Goal: Use online tool/utility: Use online tool/utility

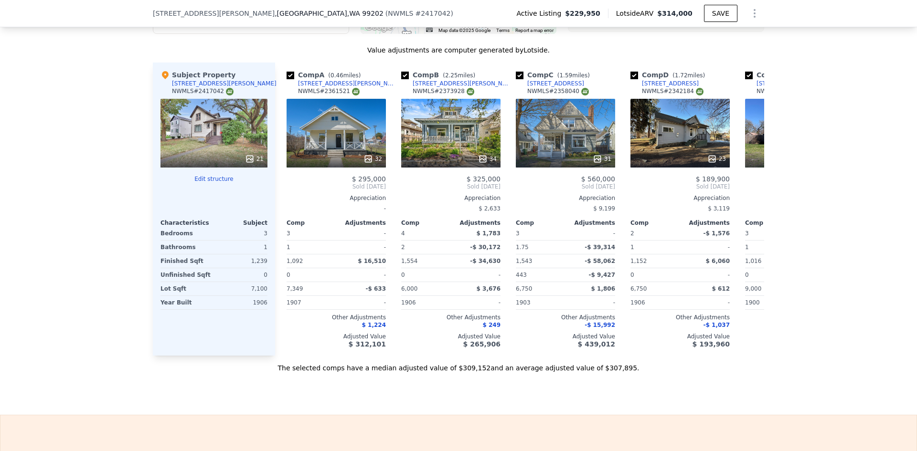
scroll to position [1286, 0]
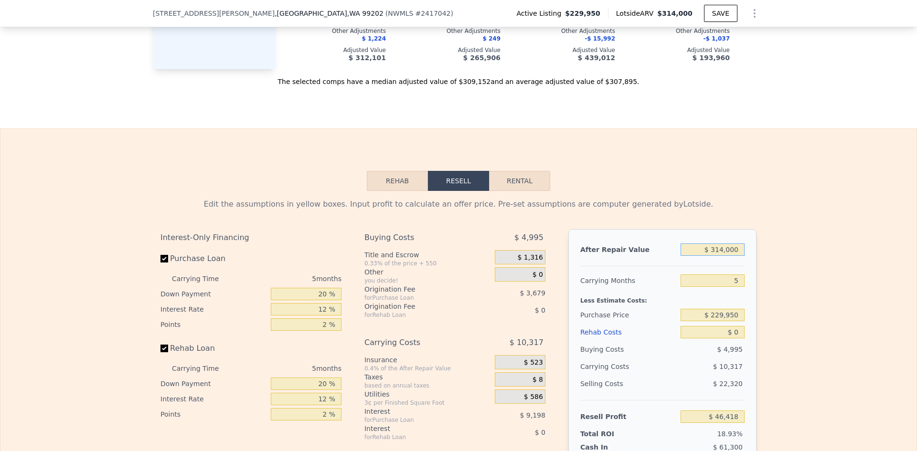
click at [717, 256] on input "$ 314,000" at bounding box center [712, 250] width 64 height 12
type input "$ 2"
type input "-$ 245,287"
type input "$ 24"
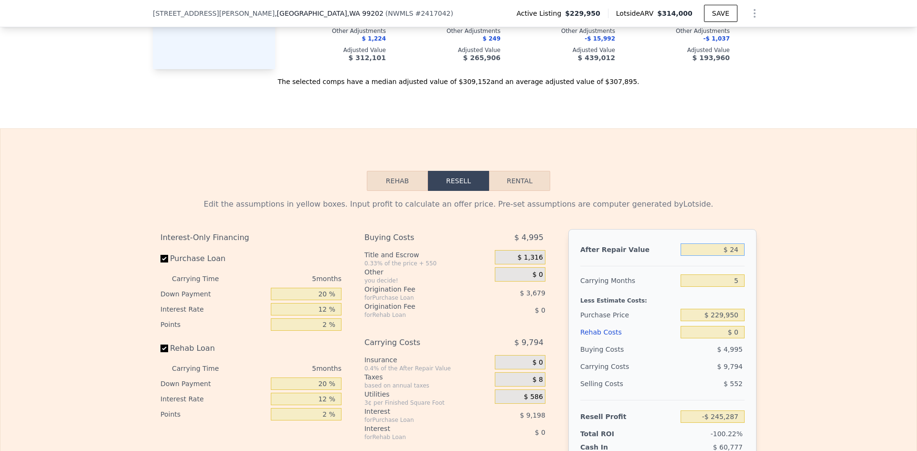
type input "-$ 245,267"
type input "$ 245"
type input "-$ 245,061"
type input "$ 2,450"
type input "-$ 243,012"
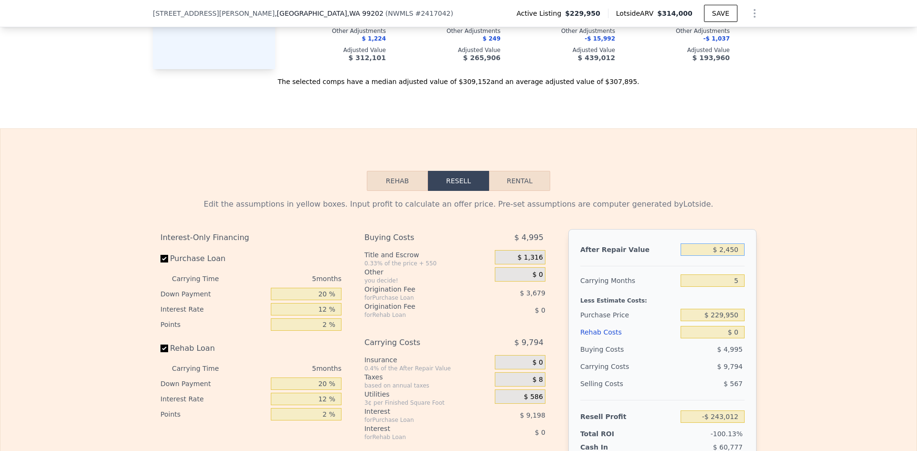
type input "$ 24,500"
type input "-$ 222,530"
type input "$ 245,000"
type input "-$ 17,683"
click at [797, 265] on div "Edit the assumptions in yellow boxes. Input profit to calculate an offer price.…" at bounding box center [458, 368] width 916 height 355
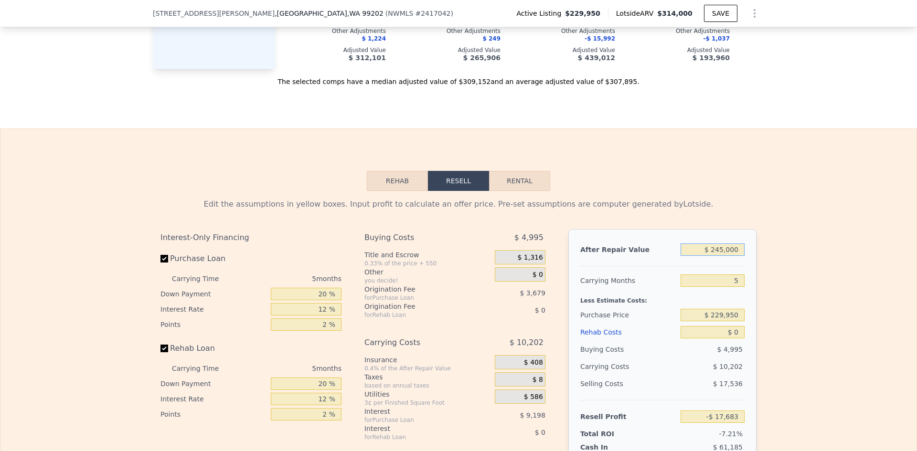
click at [723, 256] on input "$ 245,000" at bounding box center [712, 250] width 64 height 12
type input "$ 2"
type input "-$ 245,287"
type input "$ 25"
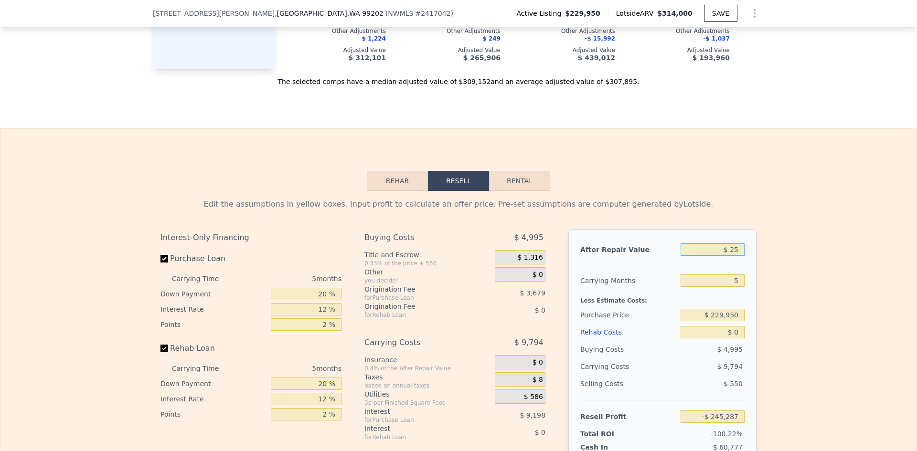
type input "-$ 245,266"
type input "$ 250"
type input "-$ 245,056"
type input "$ 2,500"
type input "-$ 242,967"
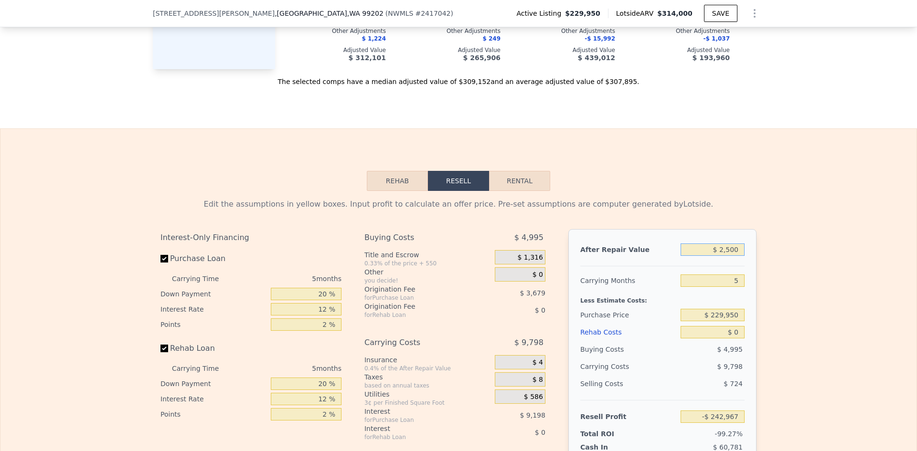
type input "$ 25,000"
type input "-$ 222,064"
type input "$ 250,000"
type input "-$ 13,039"
type input "$ 250,000"
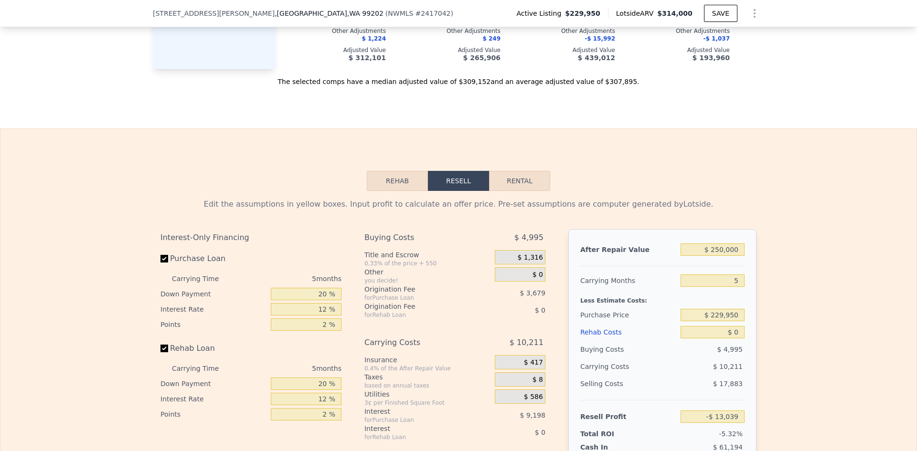
click at [768, 298] on div "Edit the assumptions in yellow boxes. Input profit to calculate an offer price.…" at bounding box center [458, 368] width 916 height 355
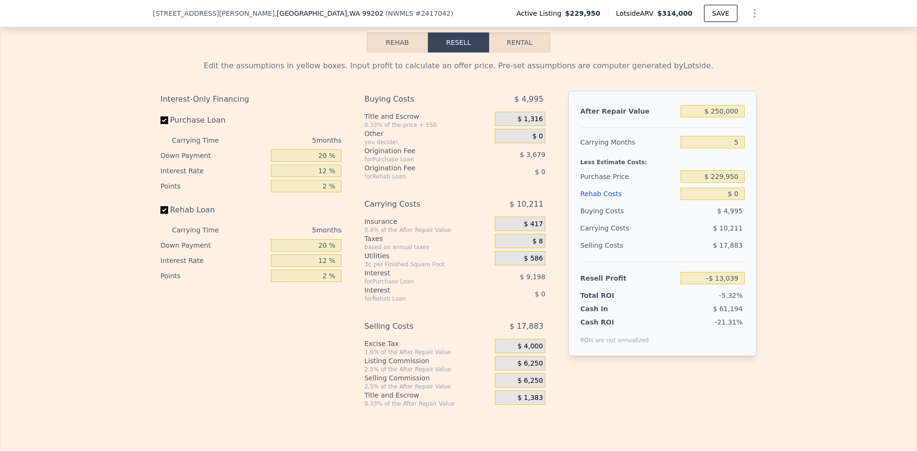
scroll to position [1429, 0]
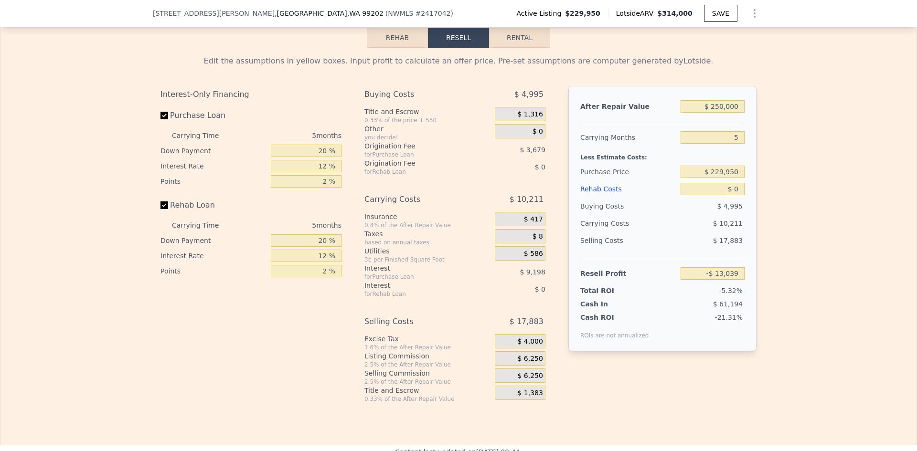
click at [323, 159] on div "20 %" at bounding box center [306, 150] width 71 height 15
click at [319, 157] on input "20 %" at bounding box center [306, 151] width 71 height 12
type input "0 %"
type input "-$ 16,259"
type input "0 %"
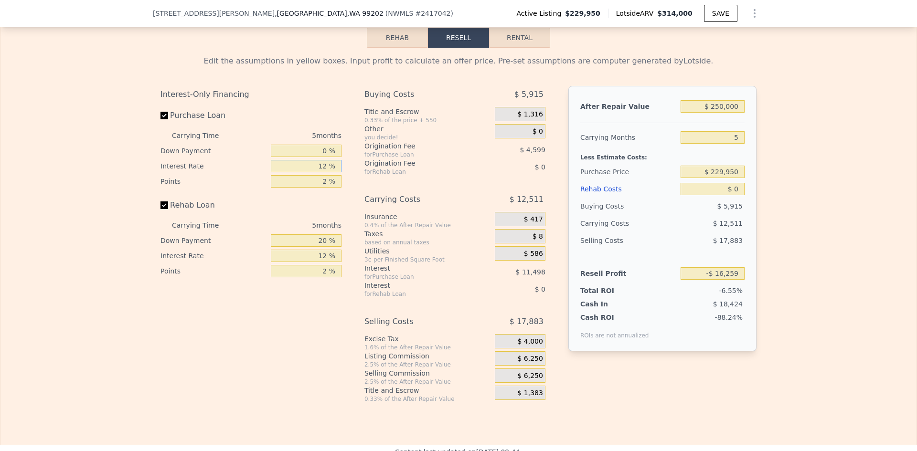
click at [326, 172] on input "12 %" at bounding box center [306, 166] width 71 height 12
type input "1 %"
type input "-$ 5,719"
type input "11 %"
type input "-$ 15,299"
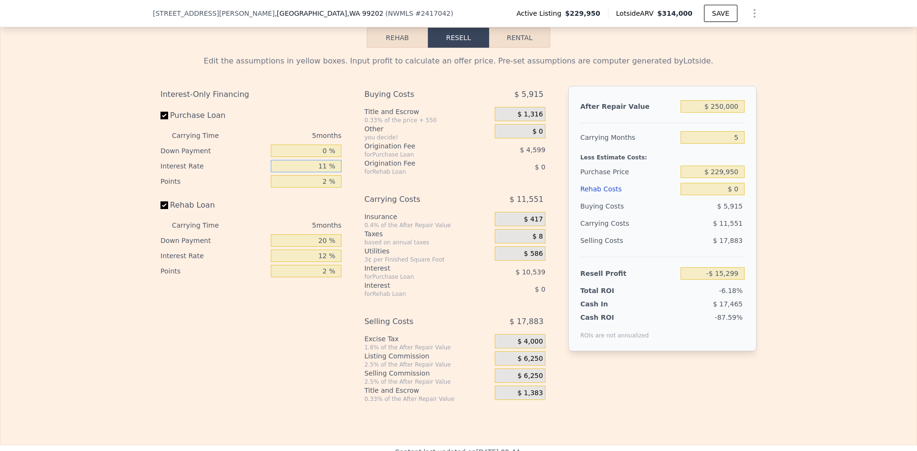
type input "11 %"
click at [329, 188] on input "2 %" at bounding box center [306, 181] width 71 height 12
type input "1 %"
type input "-$ 13,000"
type input "1 %"
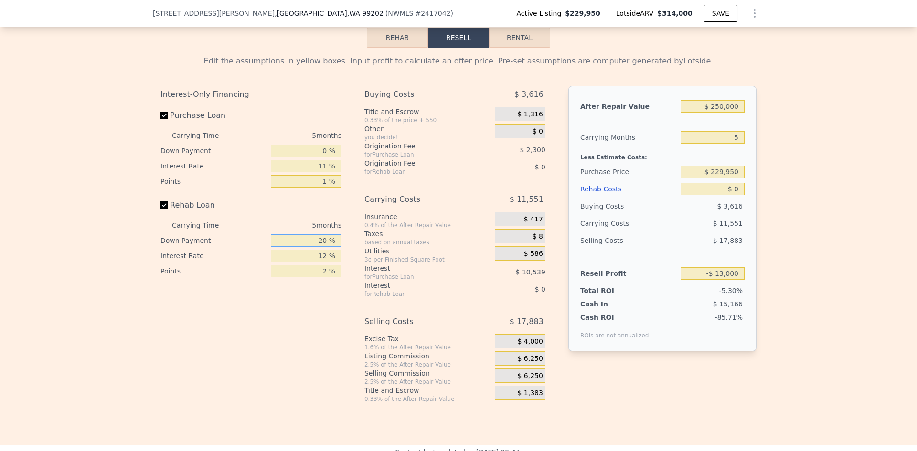
click at [321, 247] on input "20 %" at bounding box center [306, 240] width 71 height 12
type input "0 %"
click at [325, 262] on input "12 %" at bounding box center [306, 256] width 71 height 12
type input "11 %"
click at [328, 277] on input "2 %" at bounding box center [306, 271] width 71 height 12
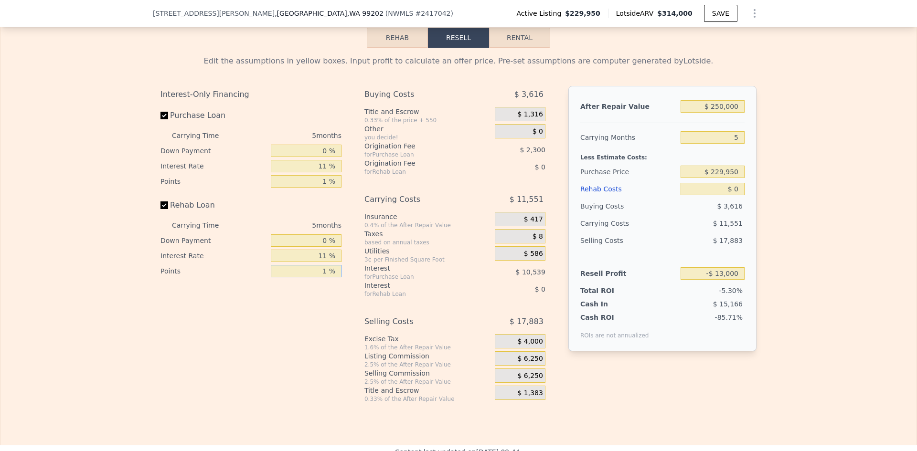
type input "1 %"
click at [438, 195] on div "Buying Costs $ 3,616 Title and Escrow 0.33% of the price + 550 $ 1,316 Other yo…" at bounding box center [454, 244] width 181 height 317
click at [538, 119] on span "$ 1,316" at bounding box center [529, 114] width 25 height 9
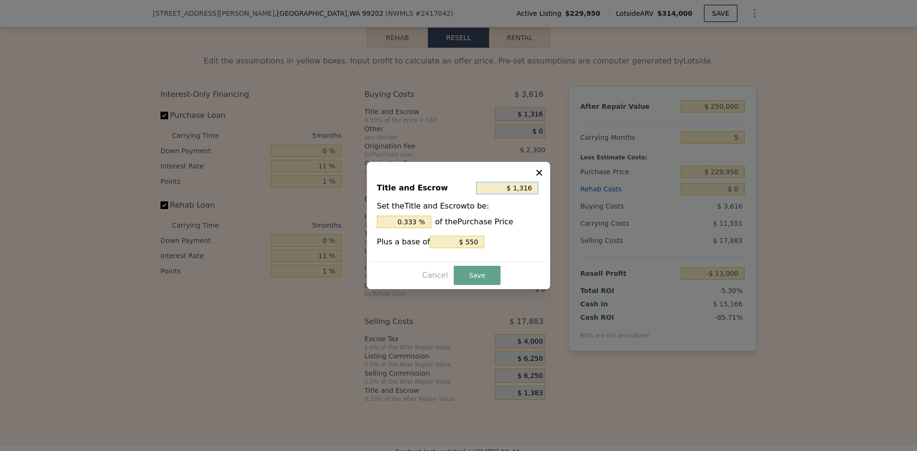
click at [517, 187] on input "$ 1,316" at bounding box center [507, 188] width 62 height 12
type input "$ 1"
type input "0.000 %"
type input "$ 10"
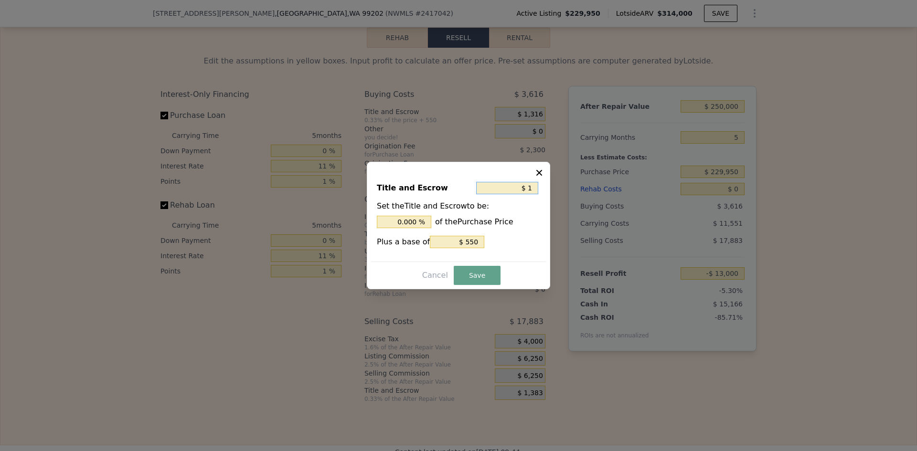
type input "0.004 %"
type input "$ 100"
type input "0.043 %"
type input "$ 1,000"
type input "0.435 %"
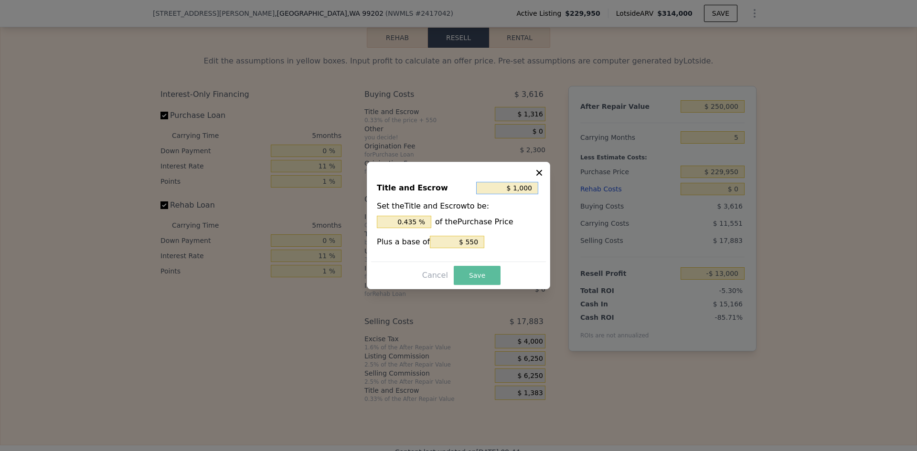
type input "$ 1,000"
click at [467, 280] on button "Save" at bounding box center [477, 275] width 47 height 19
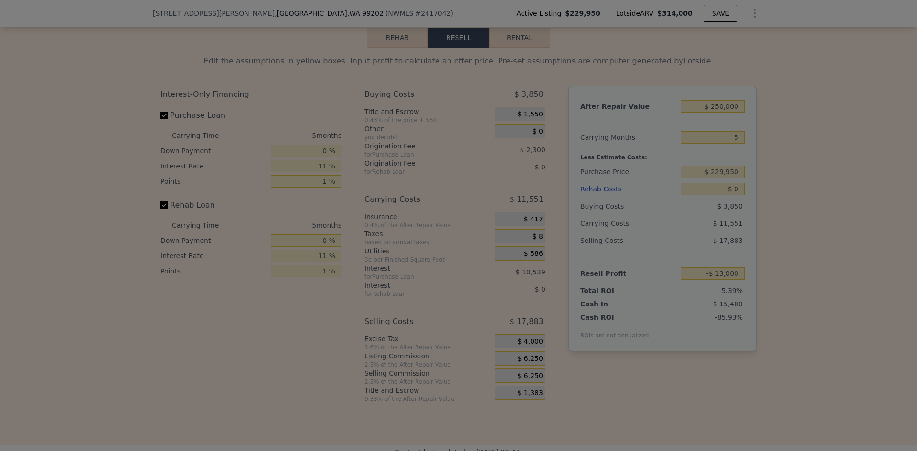
type input "-$ 13,234"
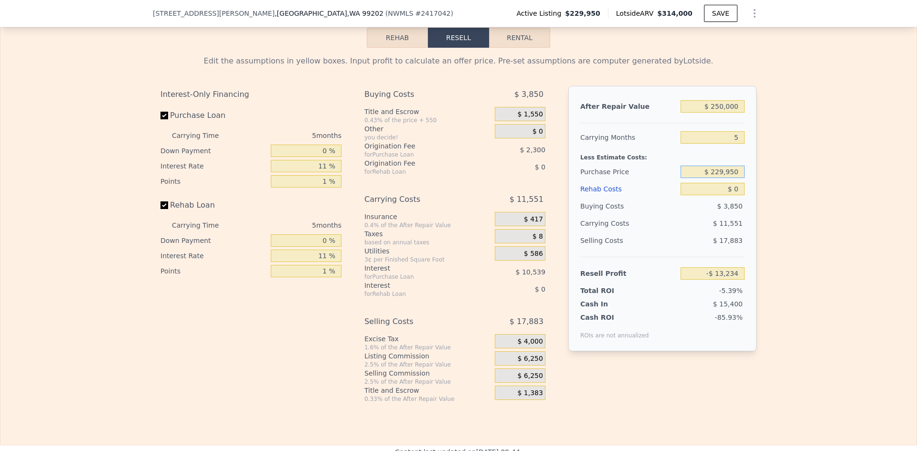
click at [720, 178] on input "$ 229,950" at bounding box center [712, 172] width 64 height 12
type input "$ 180,000"
click at [762, 207] on div "Edit the assumptions in yellow boxes. Input profit to calculate an offer price.…" at bounding box center [458, 225] width 916 height 355
type input "$ 39,723"
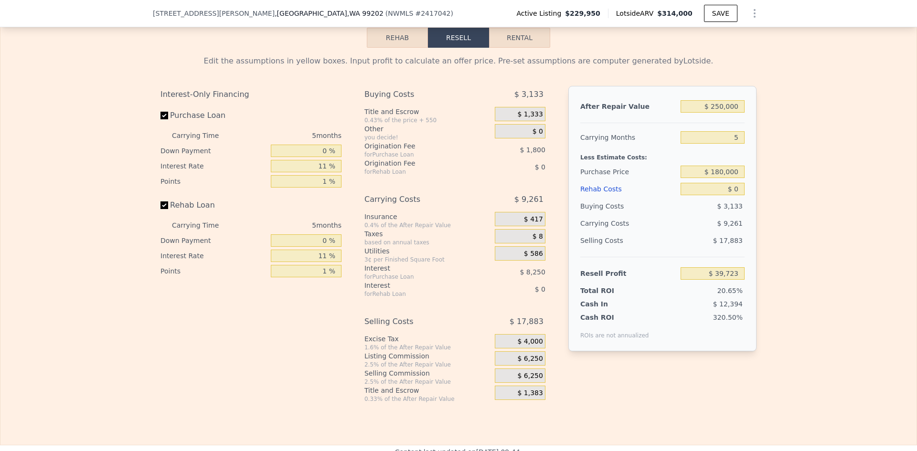
click at [524, 381] on span "$ 6,250" at bounding box center [529, 376] width 25 height 9
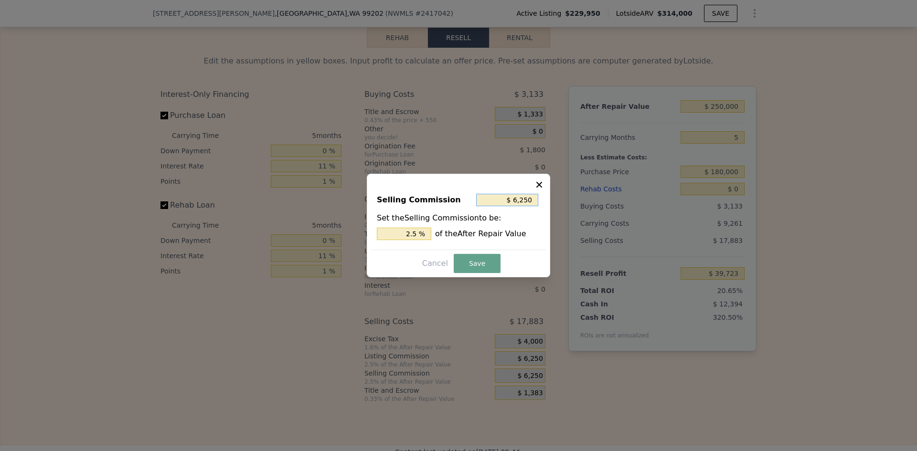
click at [524, 203] on input "$ 6,250" at bounding box center [507, 200] width 62 height 12
type input "$ 5"
type input "0.002 %"
type input "$ 50"
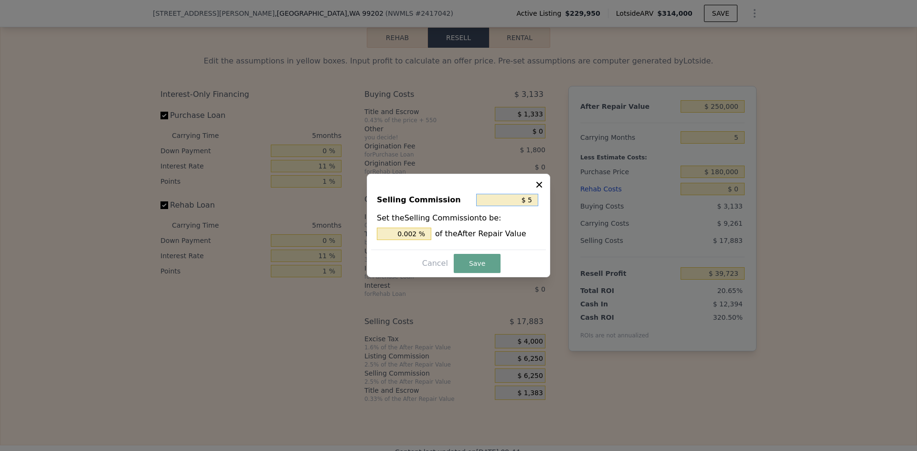
type input "0.02 %"
type input "$ 500"
type input "0.2 %"
type input "$ 500"
click at [479, 265] on button "Save" at bounding box center [477, 263] width 47 height 19
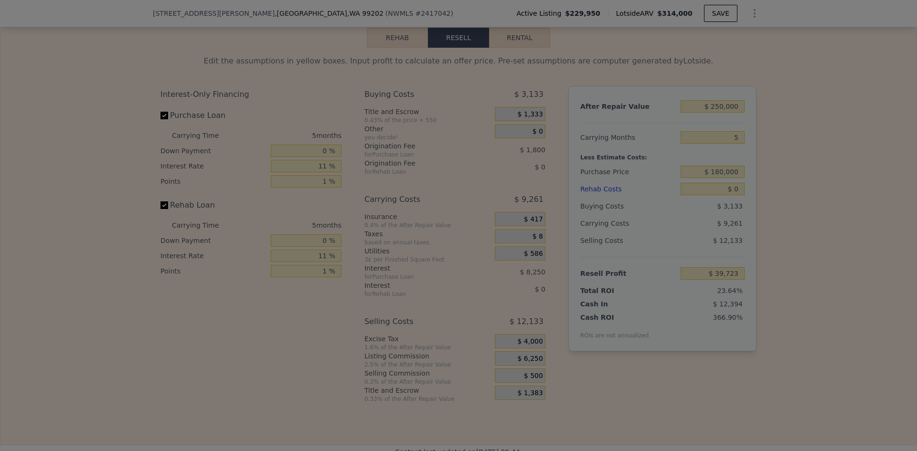
type input "$ 45,473"
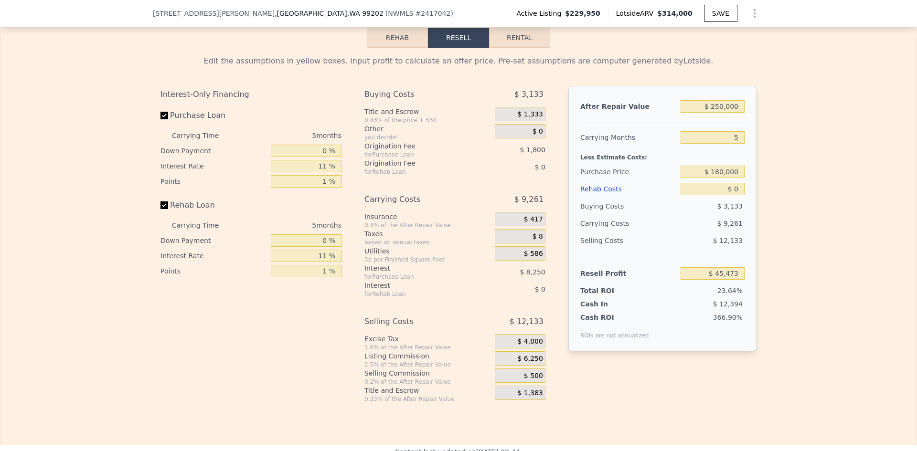
click at [750, 251] on div "After Repair Value $ 250,000 Carrying Months 5 Less Estimate Costs: Purchase Pr…" at bounding box center [662, 218] width 188 height 265
click at [738, 195] on input "$ 0" at bounding box center [712, 189] width 64 height 12
type input "$ 2"
type input "$ 45,471"
type input "$ 20"
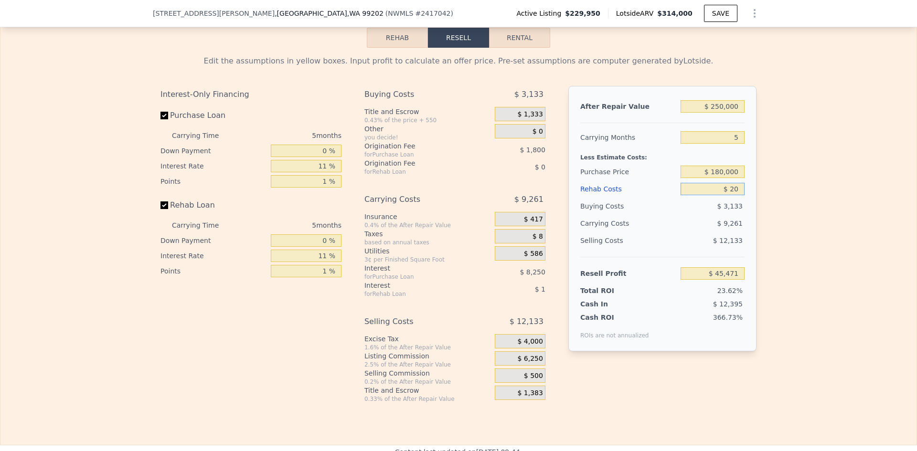
type input "$ 45,453"
type input "$ 200"
type input "$ 45,261"
type input "$ 2,000"
type input "$ 43,363"
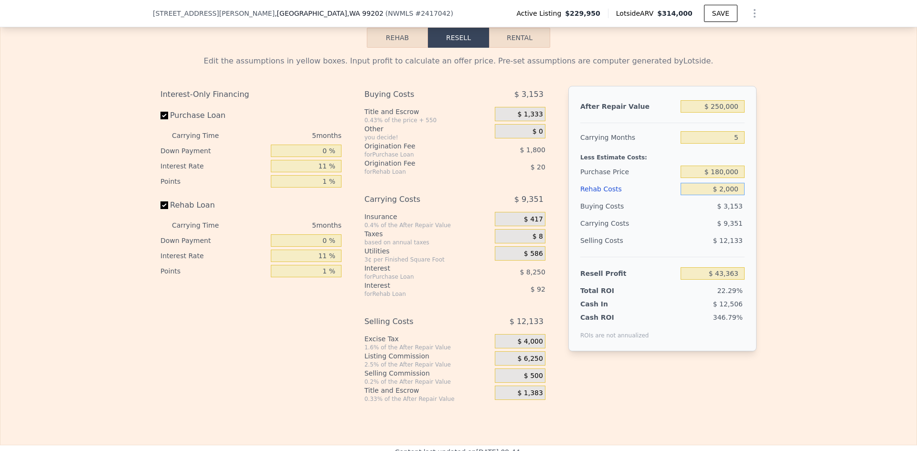
type input "$ 2,000"
click at [767, 229] on div "Edit the assumptions in yellow boxes. Input profit to calculate an offer price.…" at bounding box center [458, 225] width 916 height 355
click at [815, 256] on div "Edit the assumptions in yellow boxes. Input profit to calculate an offer price.…" at bounding box center [458, 225] width 916 height 355
click at [833, 205] on div "Edit the assumptions in yellow boxes. Input profit to calculate an offer price.…" at bounding box center [458, 225] width 916 height 355
